Goal: Information Seeking & Learning: Learn about a topic

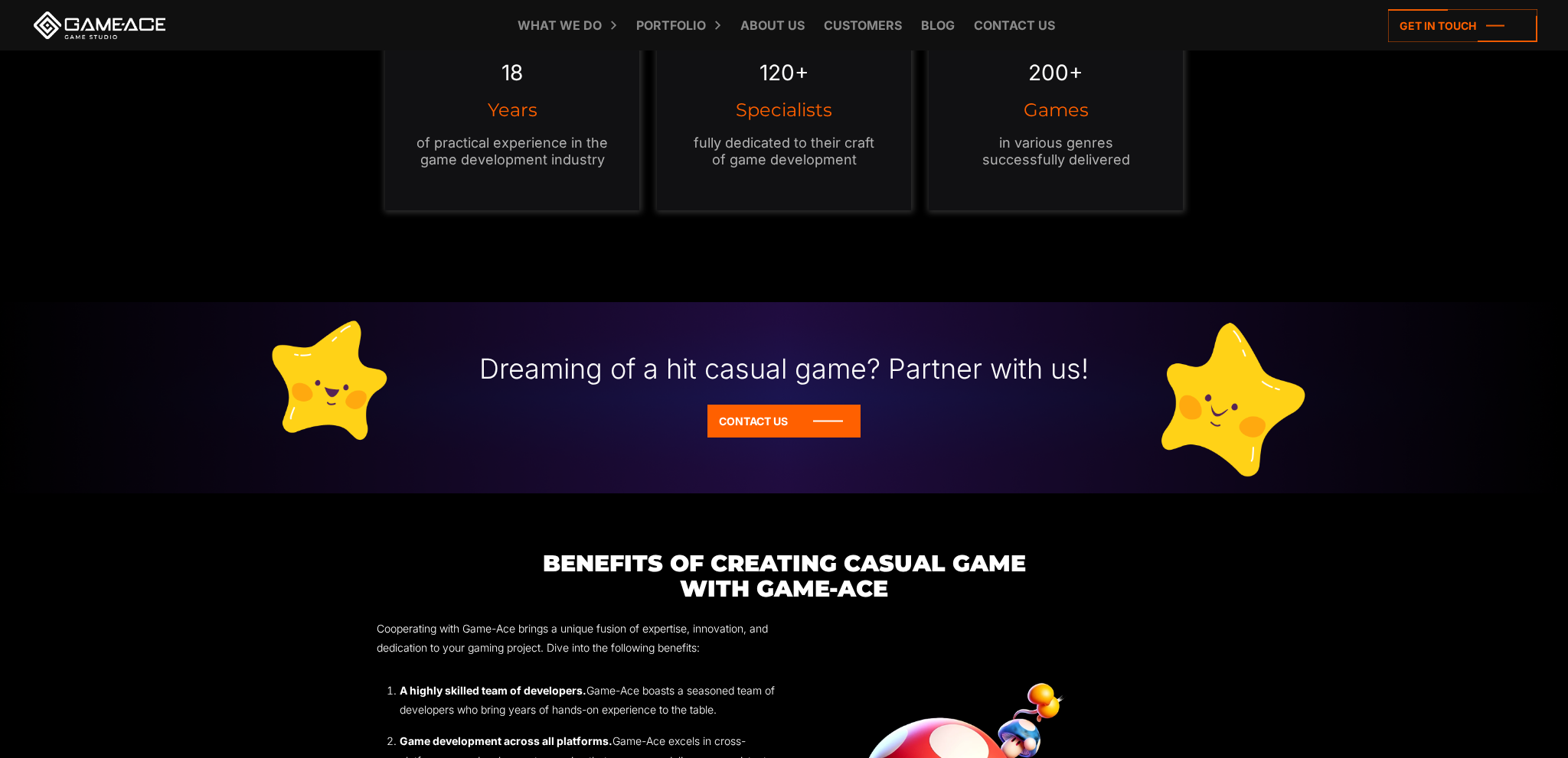
scroll to position [2182, 0]
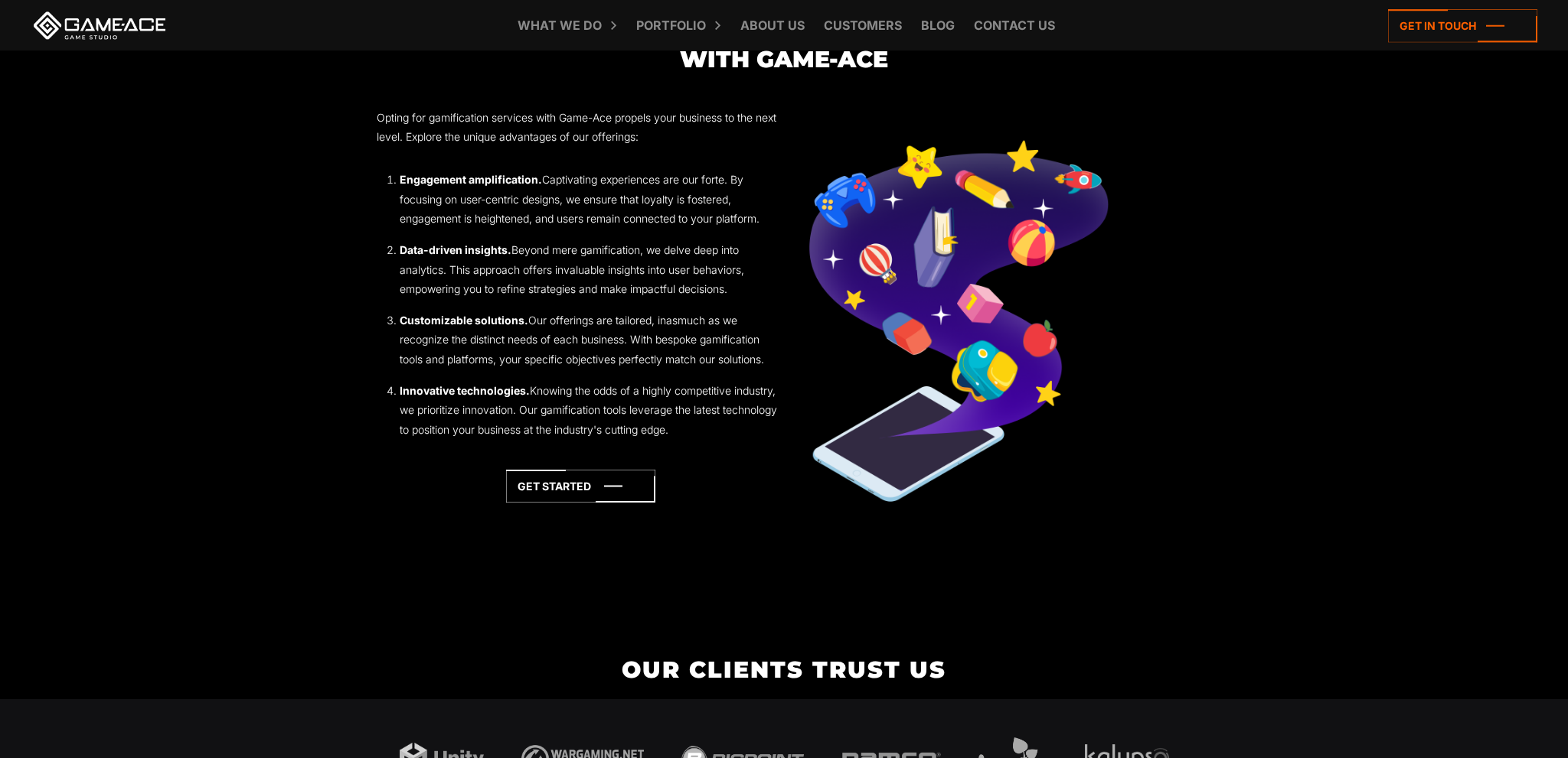
scroll to position [2182, 0]
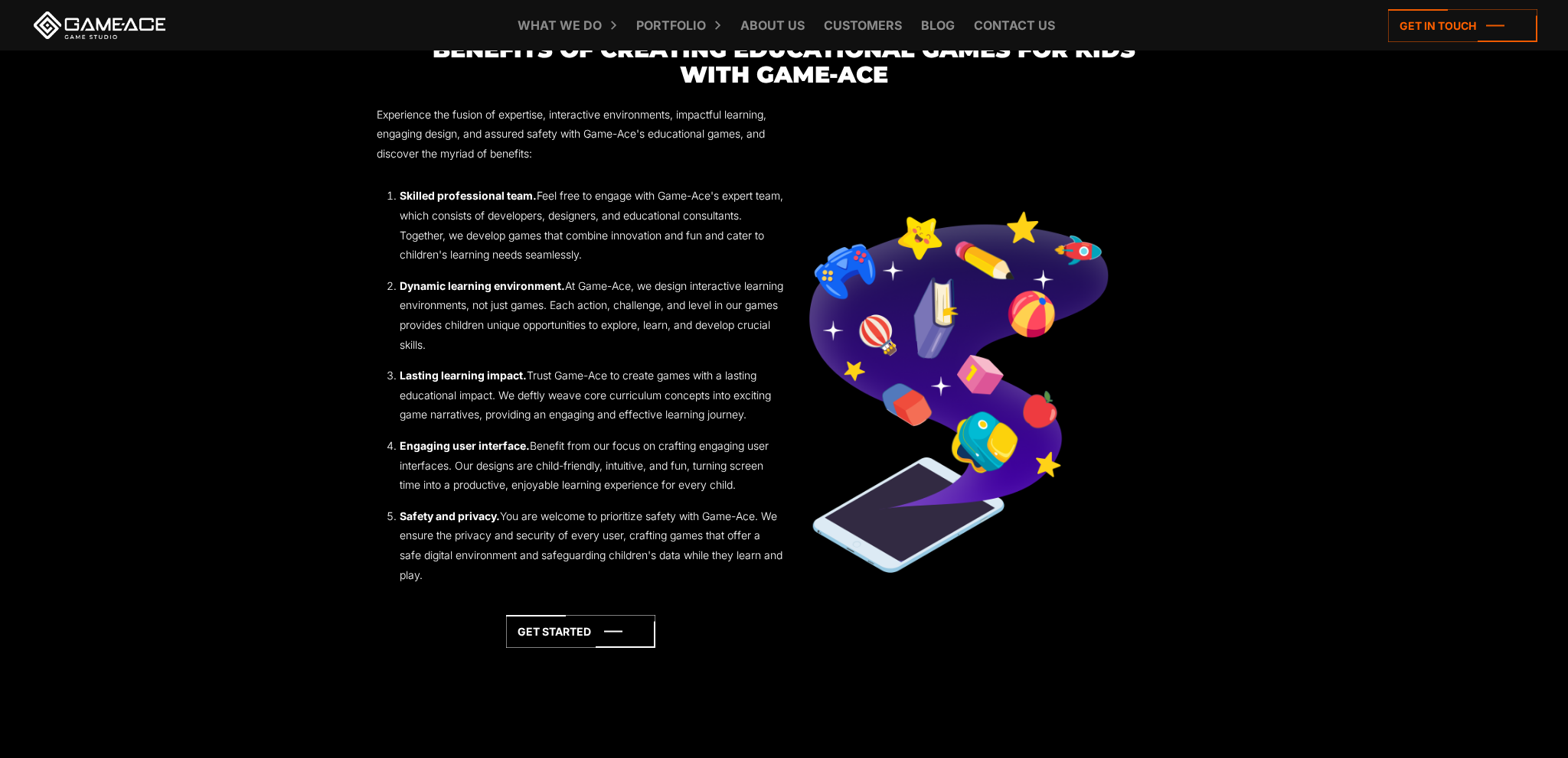
scroll to position [2262, 0]
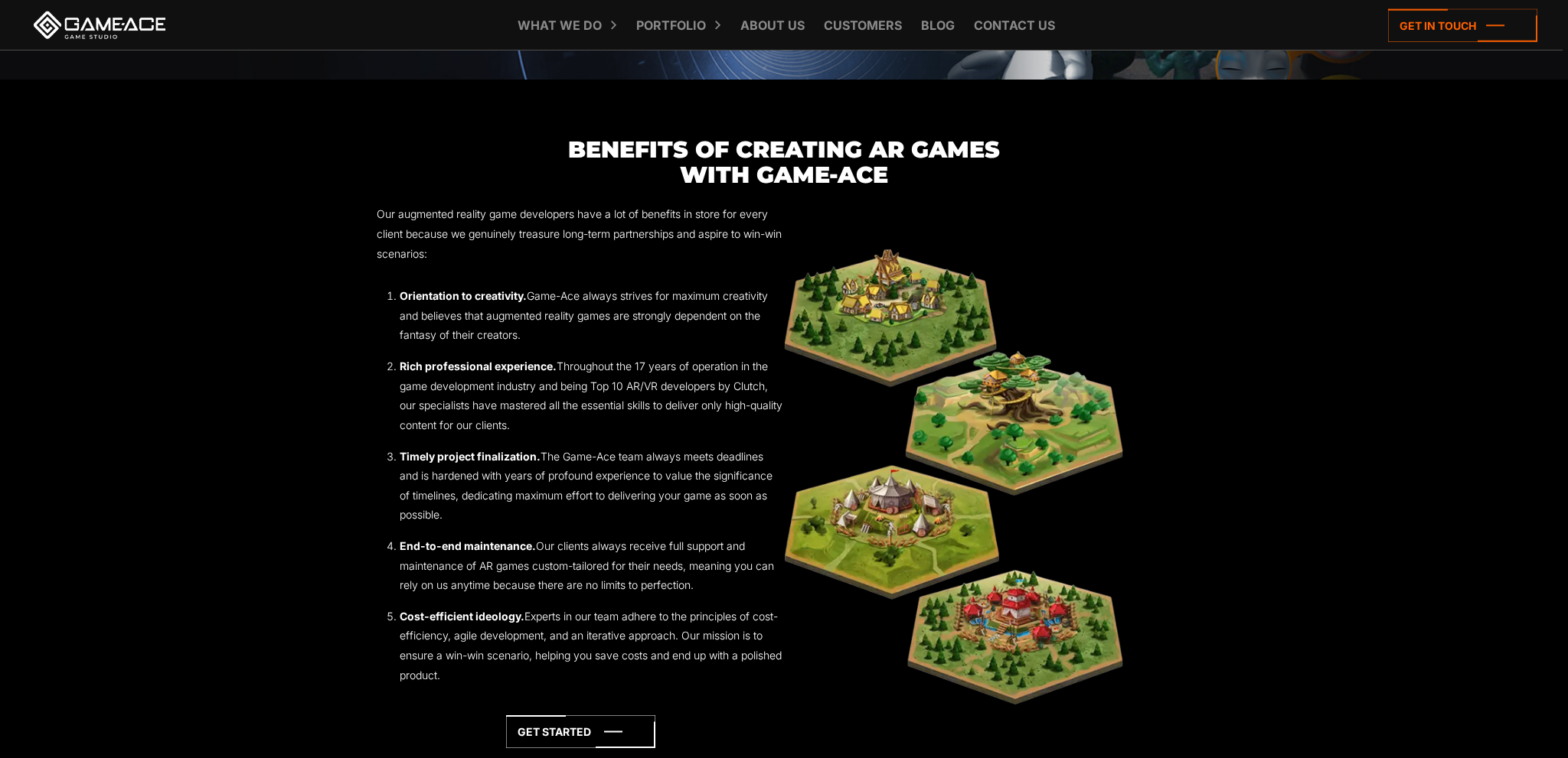
scroll to position [1939, 0]
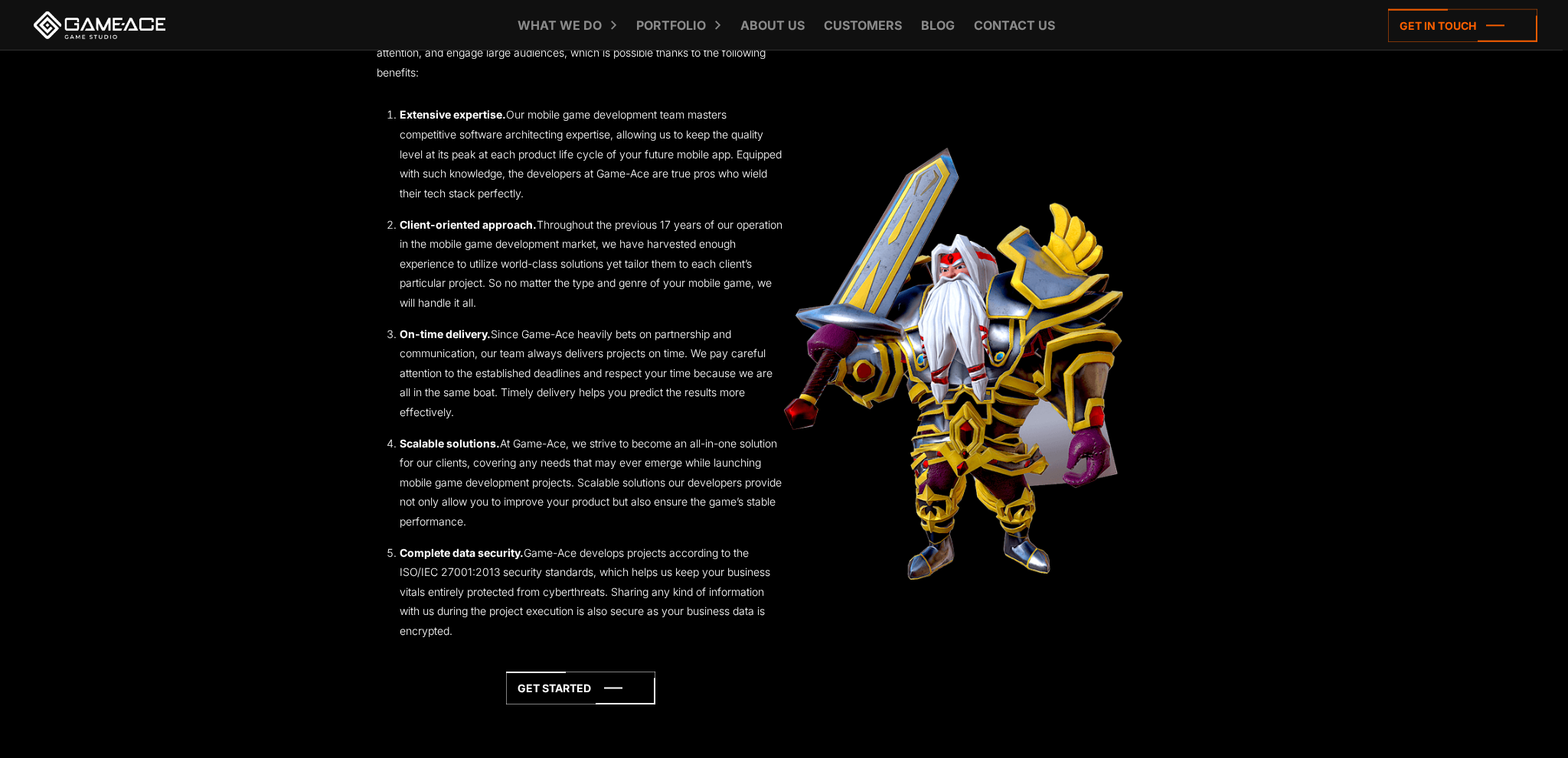
scroll to position [2101, 0]
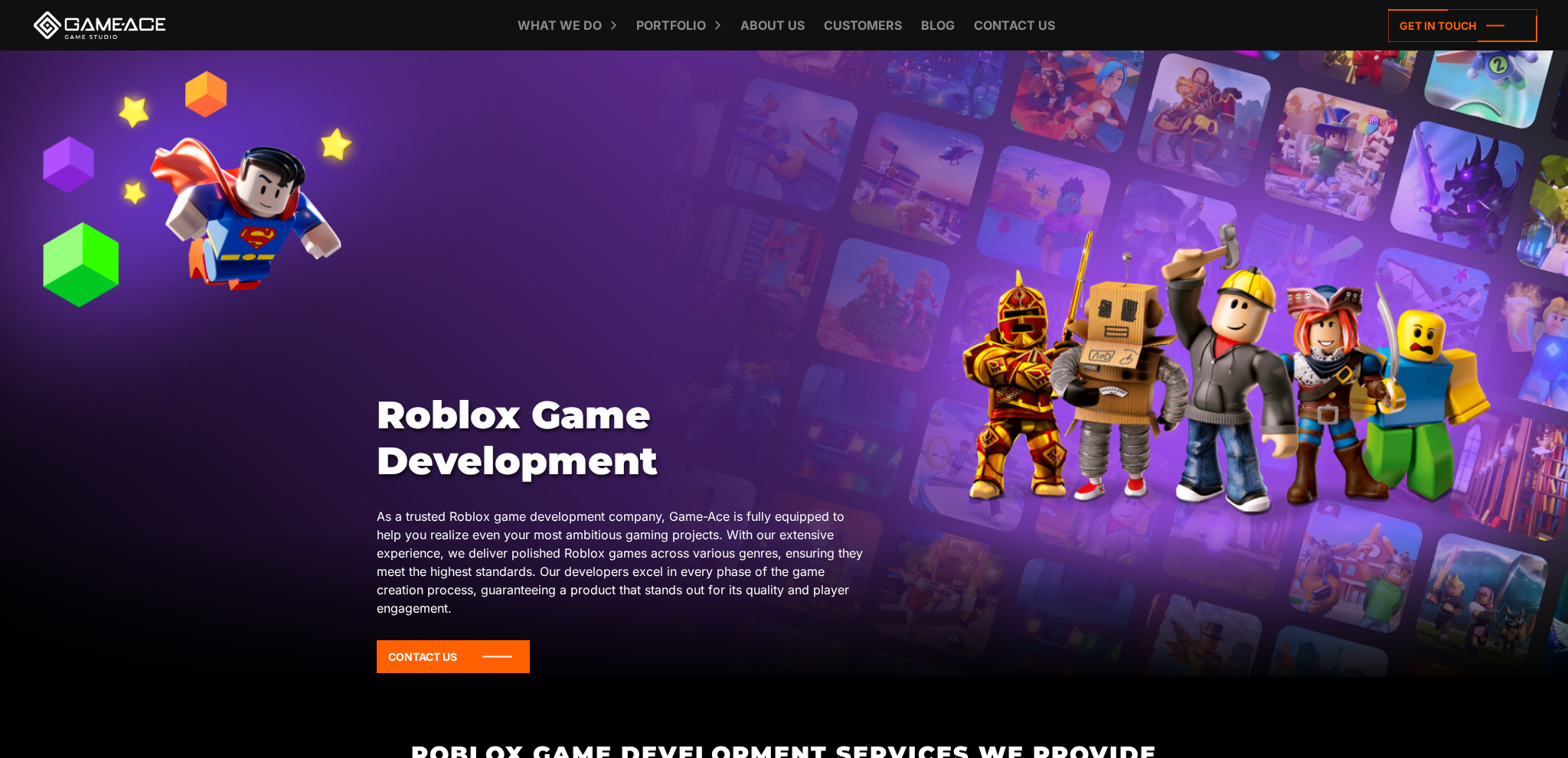
scroll to position [1939, 0]
